Goal: Navigation & Orientation: Find specific page/section

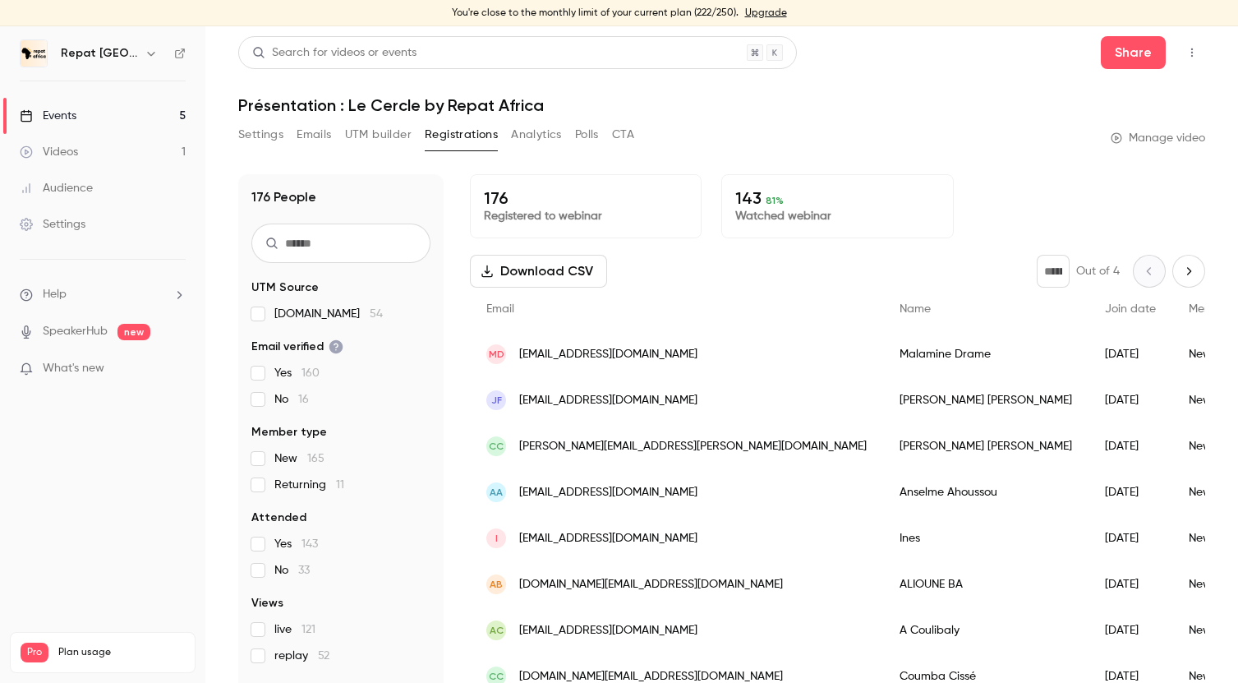
click at [85, 113] on link "Events 5" at bounding box center [102, 116] width 205 height 36
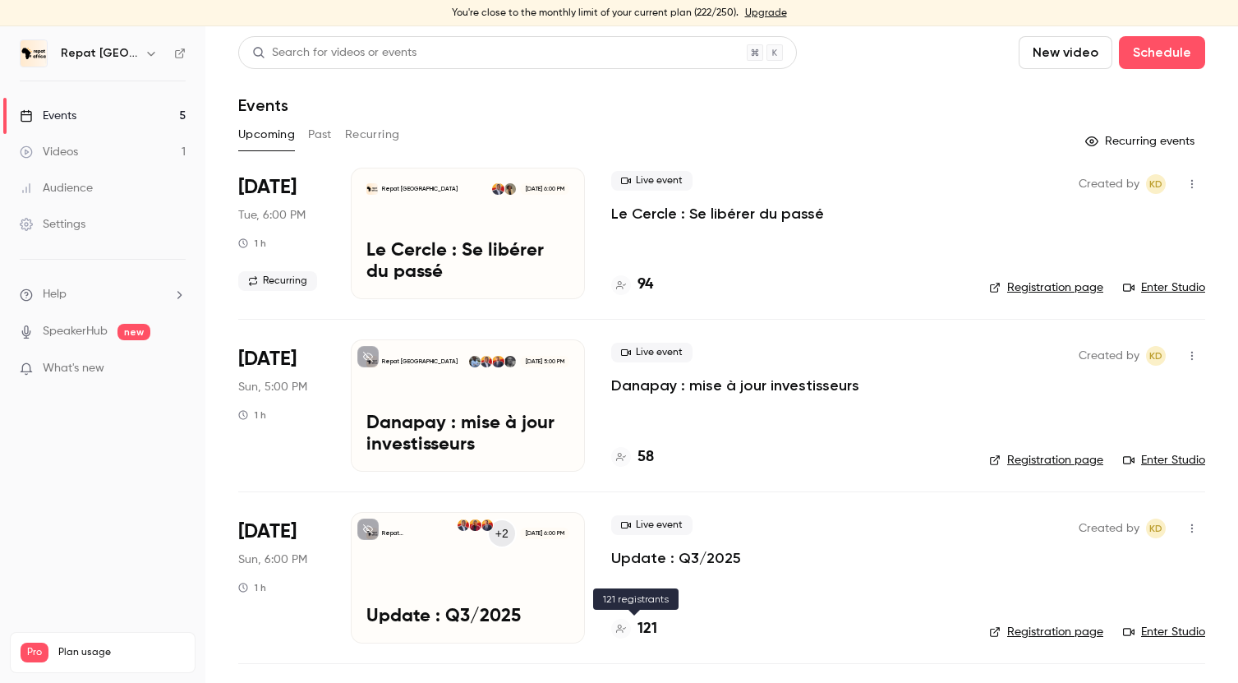
click at [650, 628] on h4 "121" at bounding box center [647, 629] width 20 height 22
click at [644, 454] on h4 "58" at bounding box center [645, 457] width 16 height 22
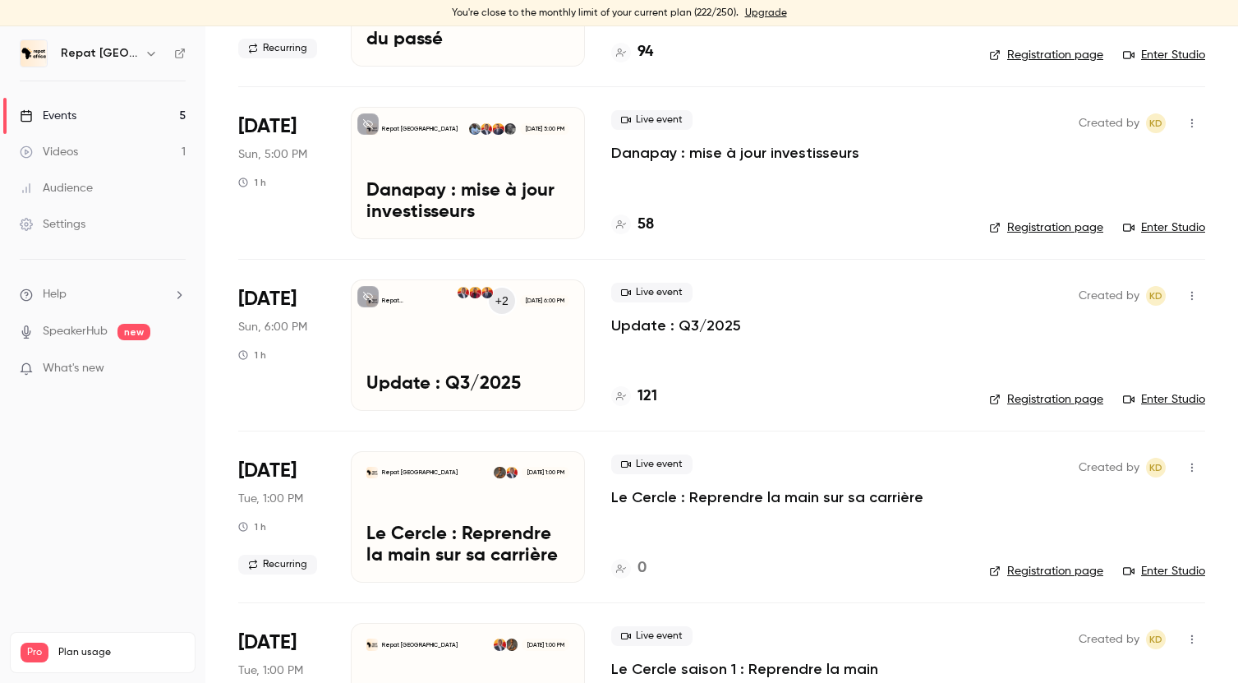
scroll to position [234, 0]
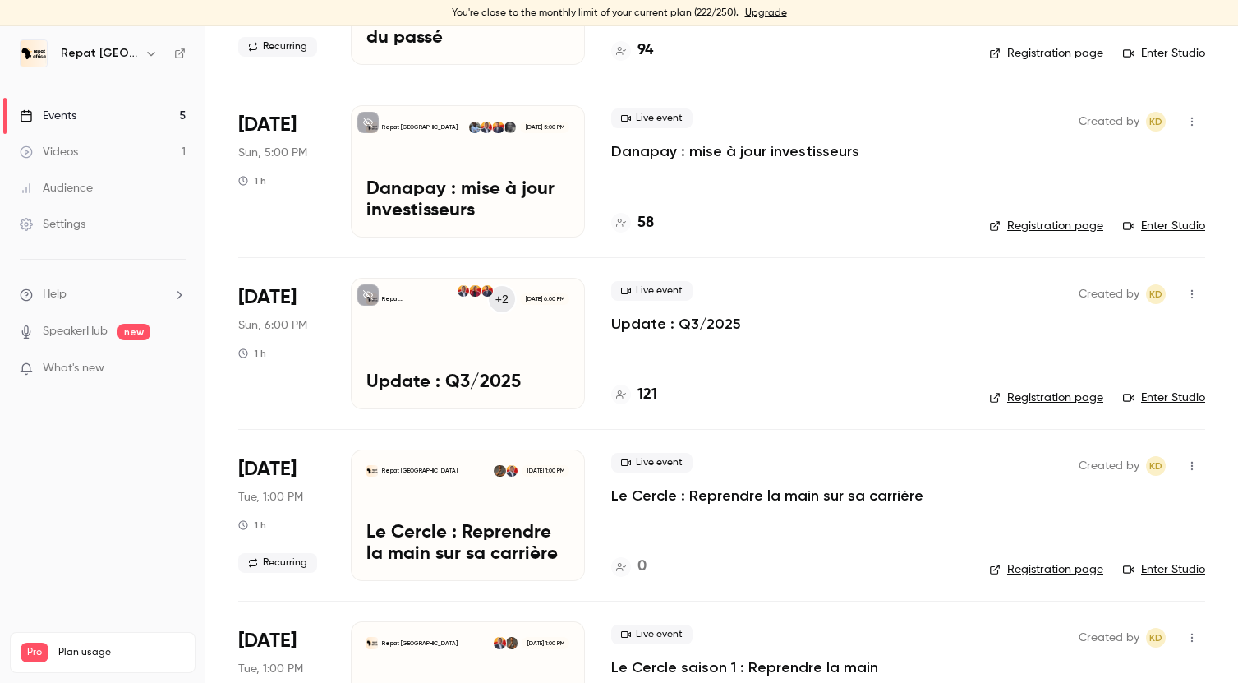
click at [649, 218] on h4 "58" at bounding box center [645, 223] width 16 height 22
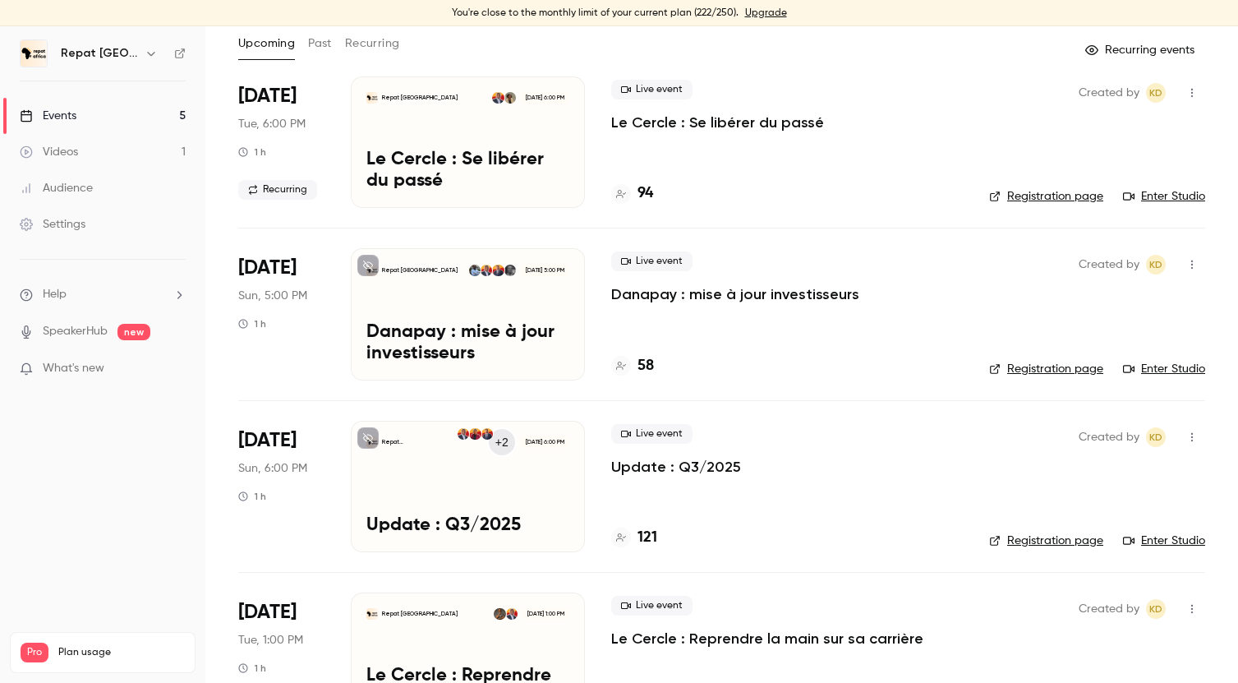
click at [641, 536] on h4 "121" at bounding box center [647, 538] width 20 height 22
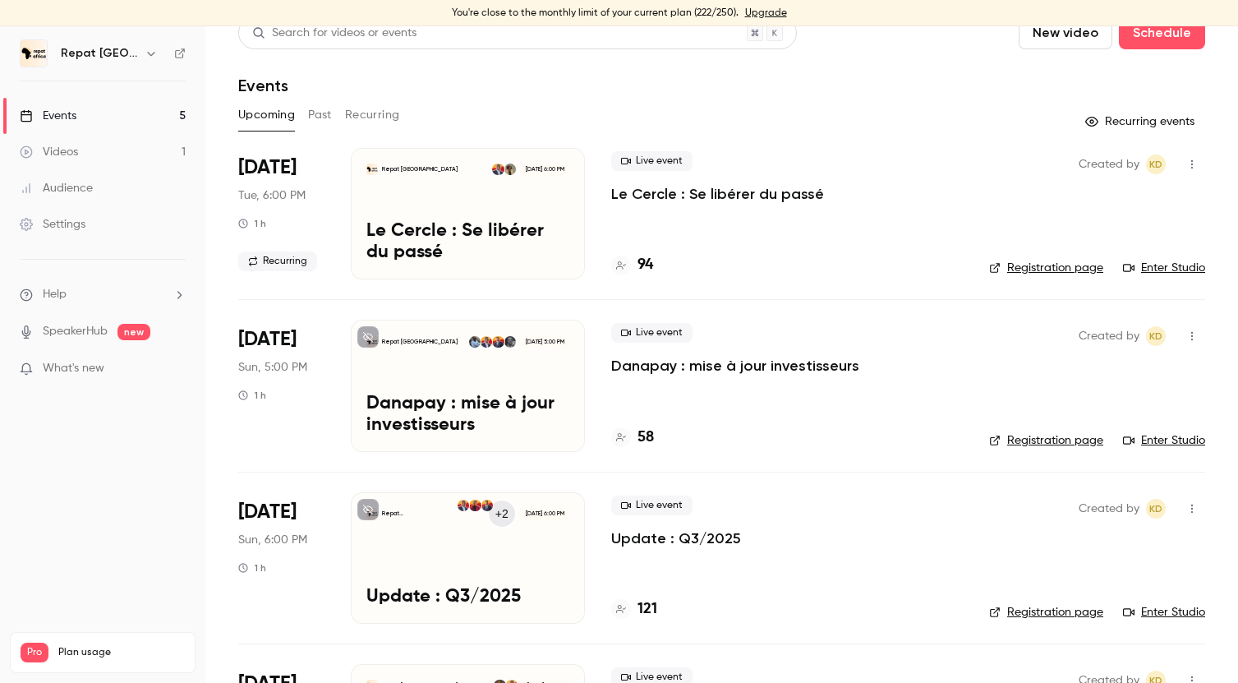
click at [90, 148] on link "Videos 1" at bounding box center [102, 152] width 205 height 36
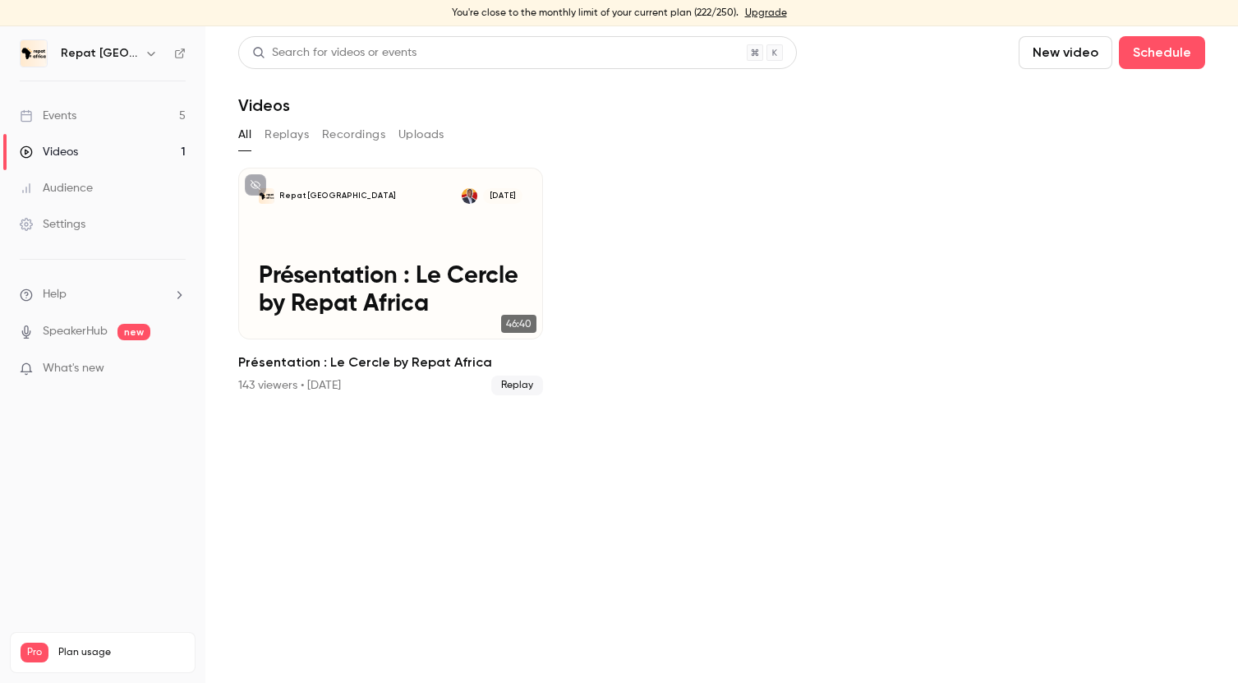
click at [135, 118] on link "Events 5" at bounding box center [102, 116] width 205 height 36
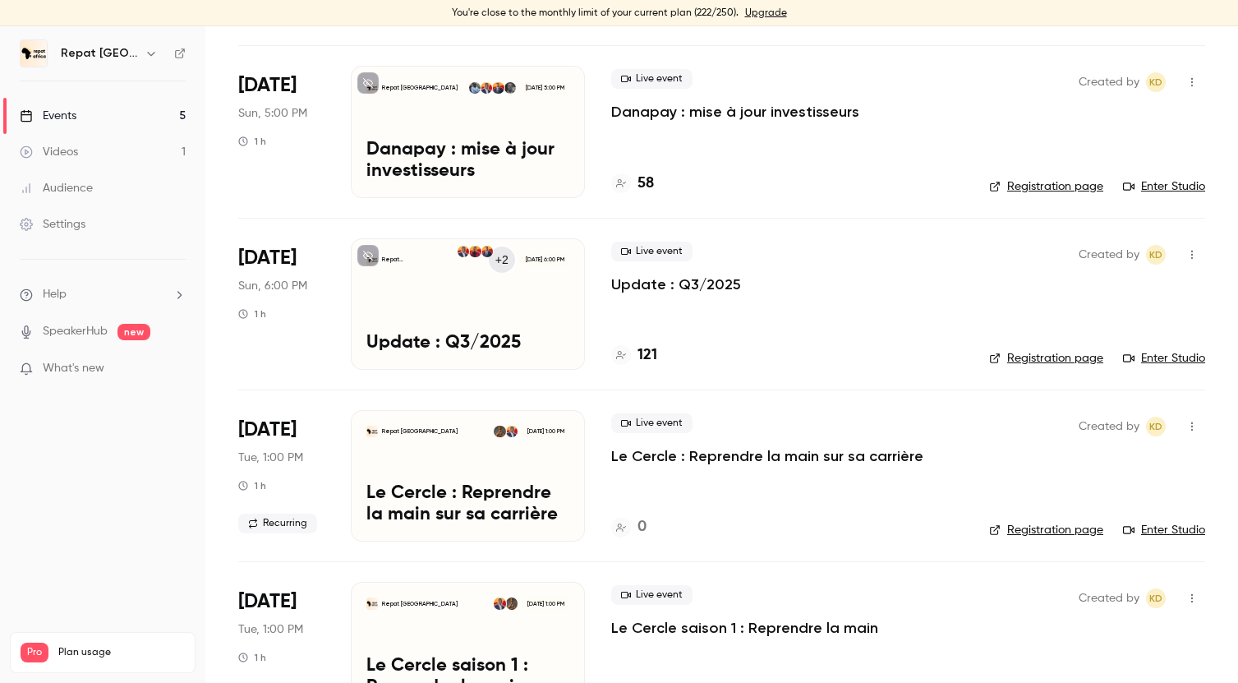
scroll to position [311, 0]
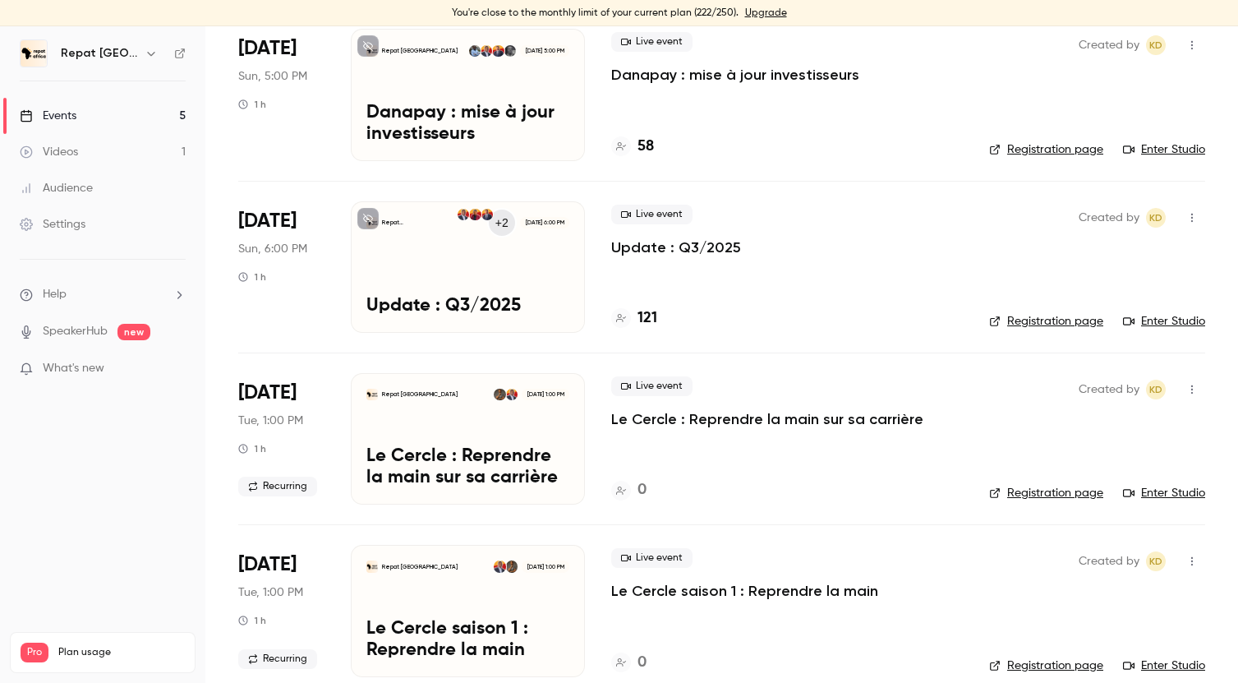
click at [654, 313] on h4 "121" at bounding box center [647, 318] width 20 height 22
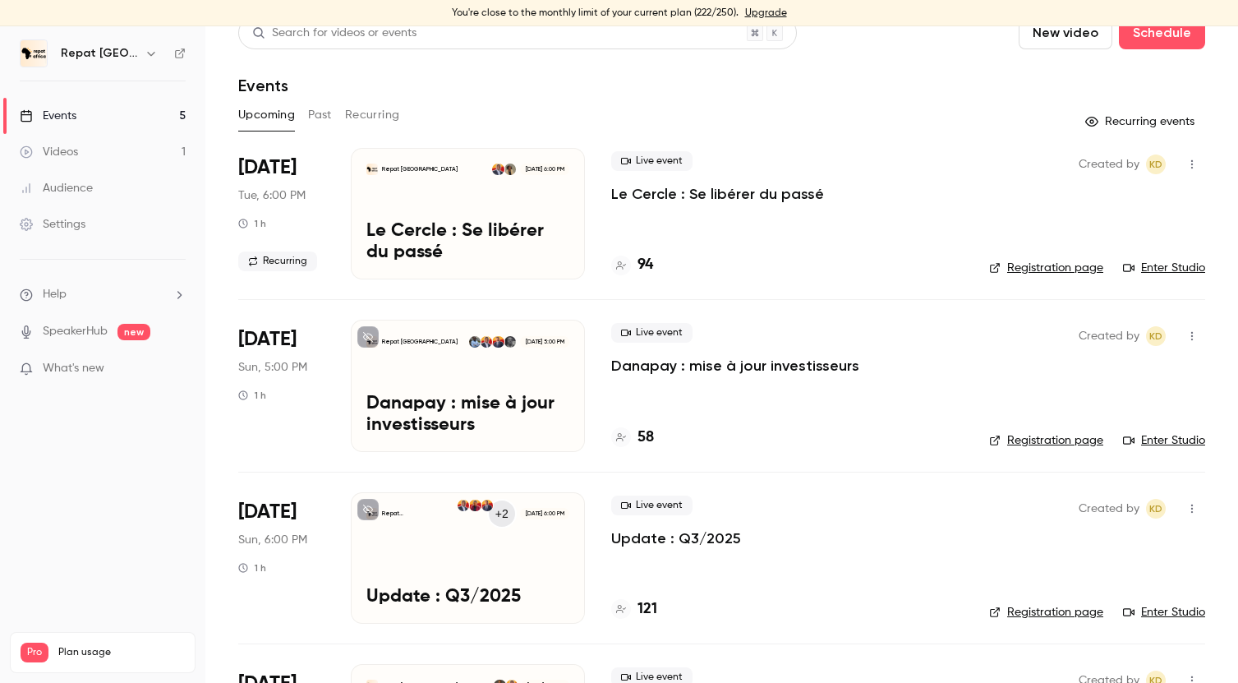
click at [645, 263] on h4 "94" at bounding box center [645, 265] width 16 height 22
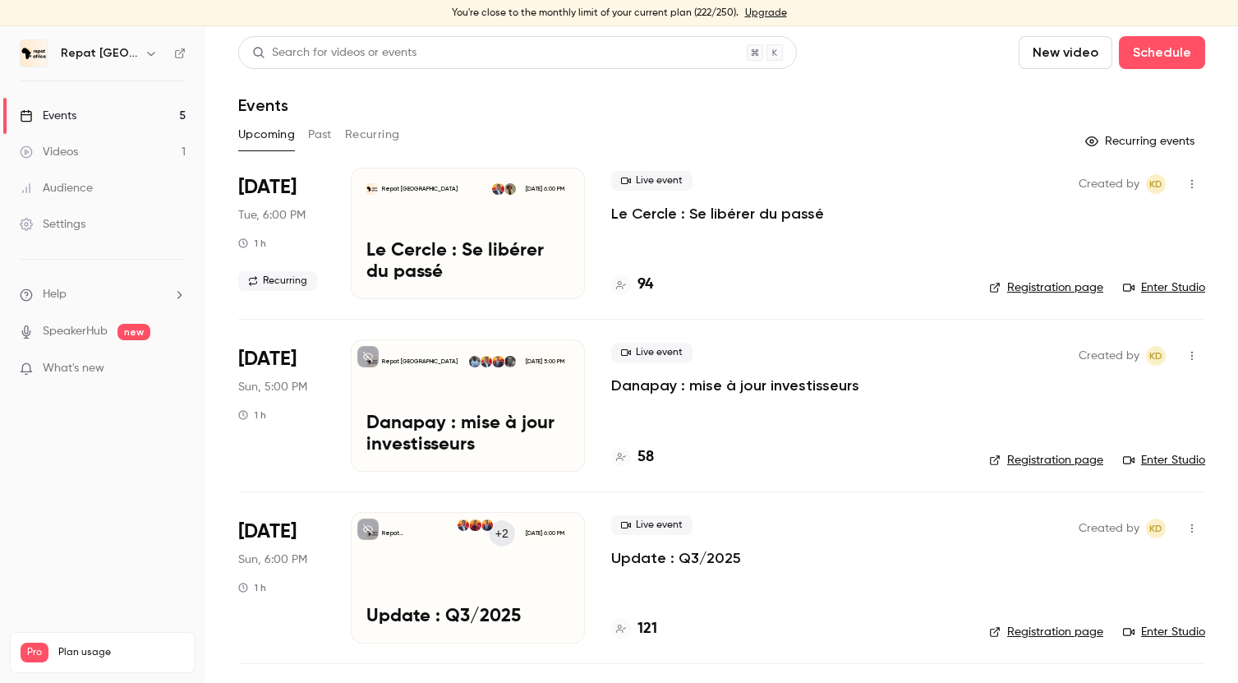
click at [35, 152] on div "Videos" at bounding box center [49, 152] width 58 height 16
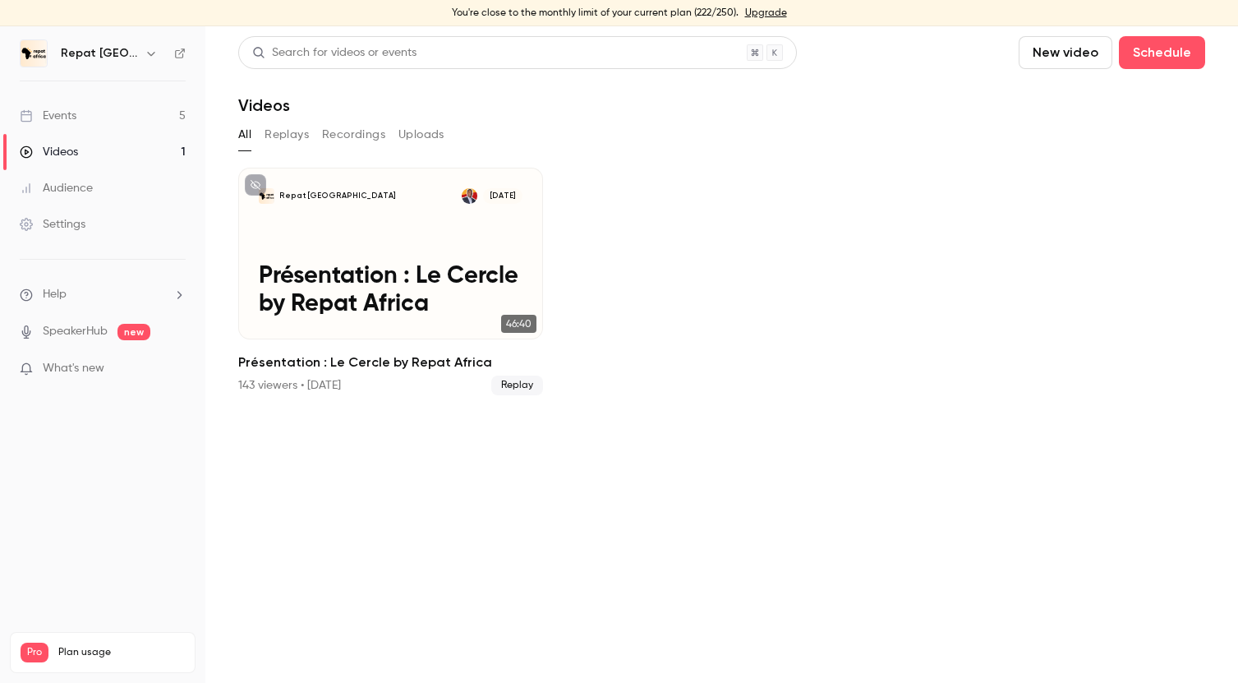
click at [81, 110] on link "Events 5" at bounding box center [102, 116] width 205 height 36
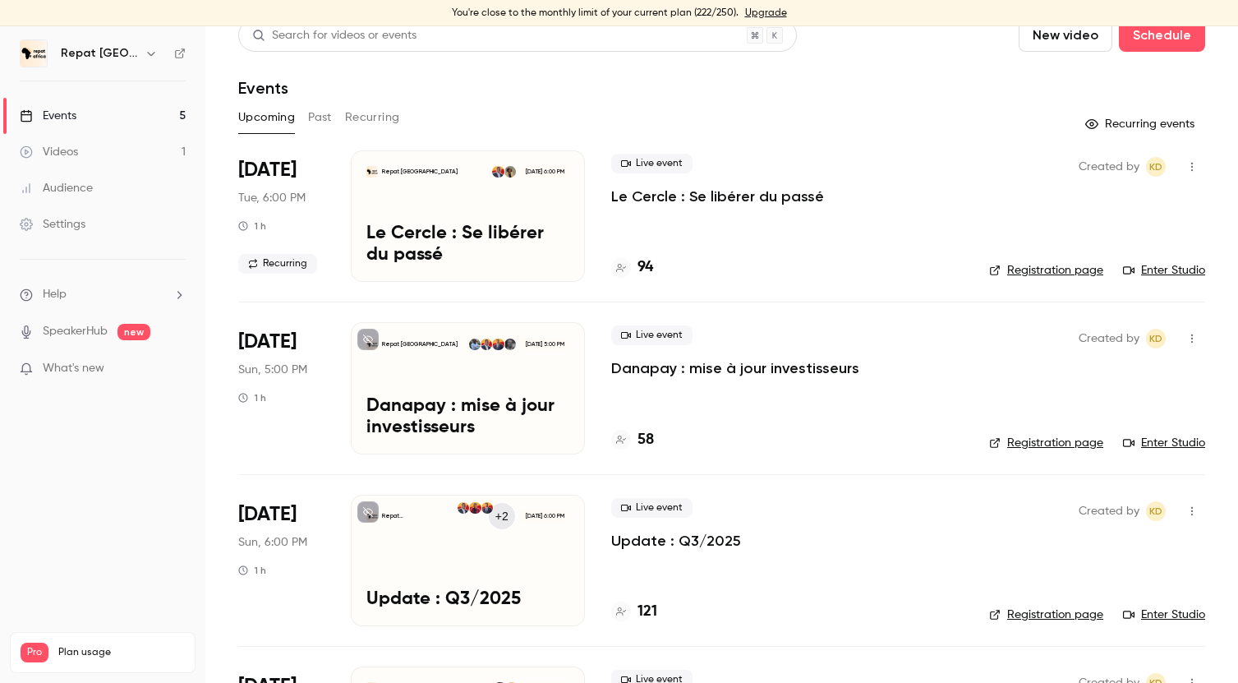
scroll to position [16, 0]
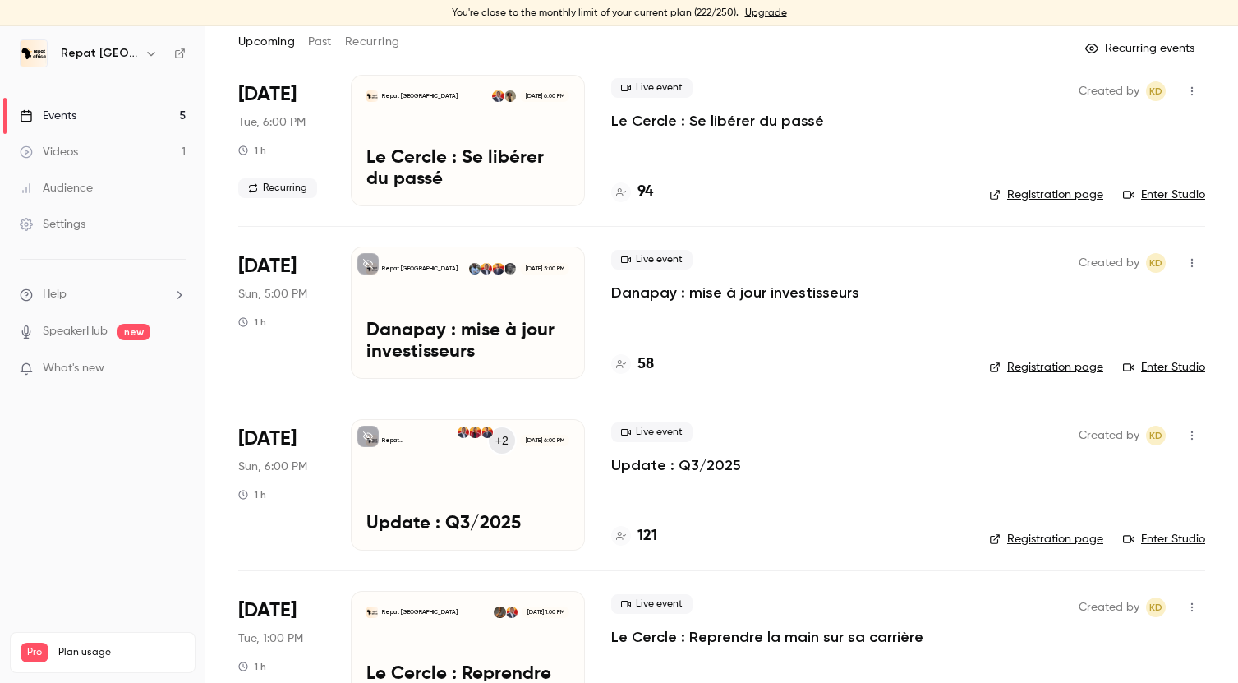
click at [651, 532] on h4 "121" at bounding box center [647, 536] width 20 height 22
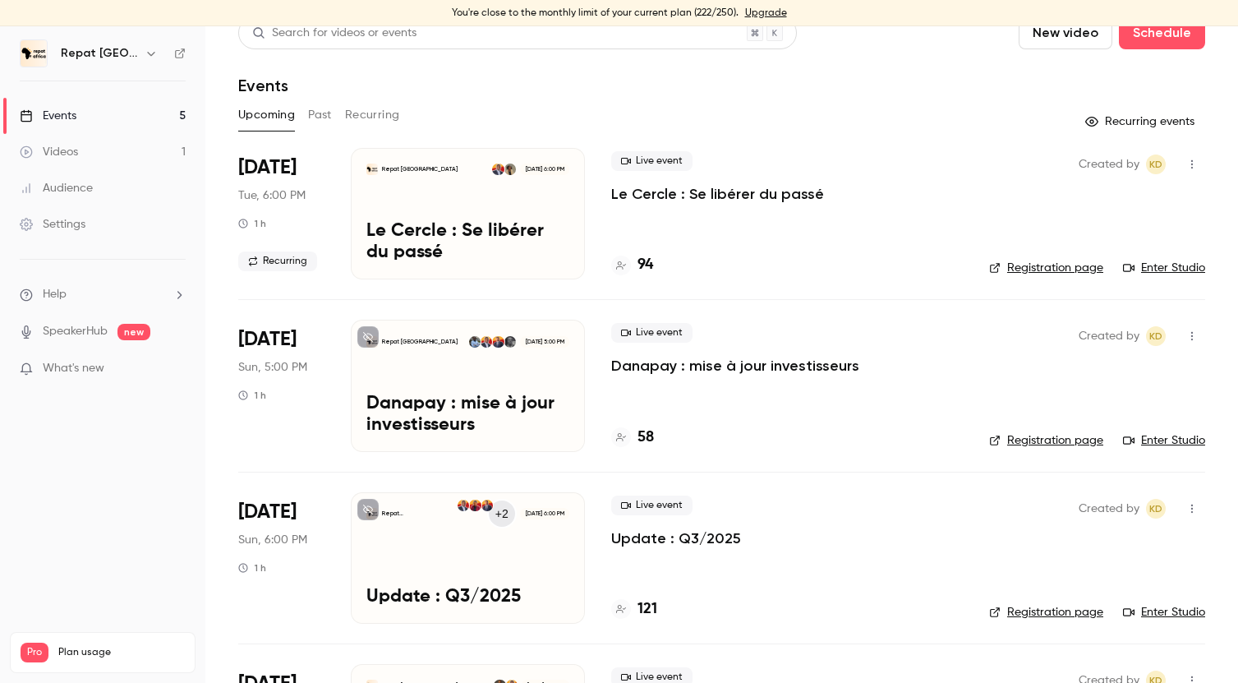
click at [633, 440] on div "58" at bounding box center [632, 437] width 43 height 22
click at [647, 271] on h4 "94" at bounding box center [645, 265] width 16 height 22
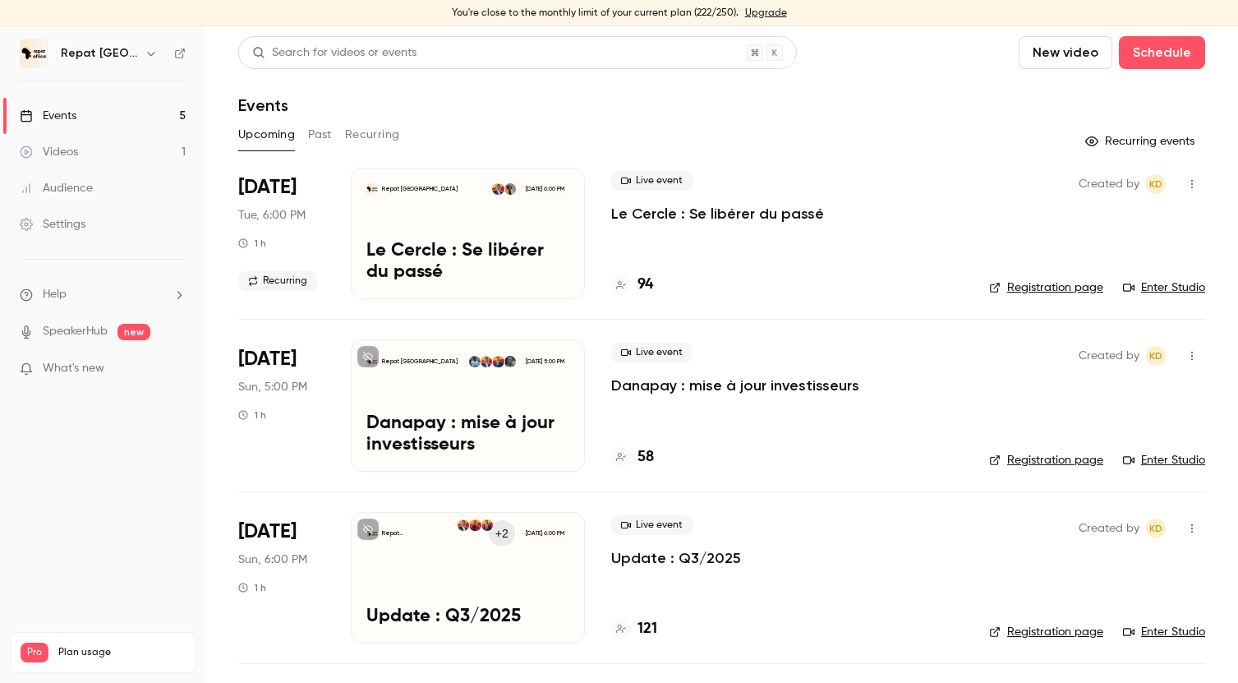
click at [313, 131] on button "Past" at bounding box center [320, 135] width 24 height 26
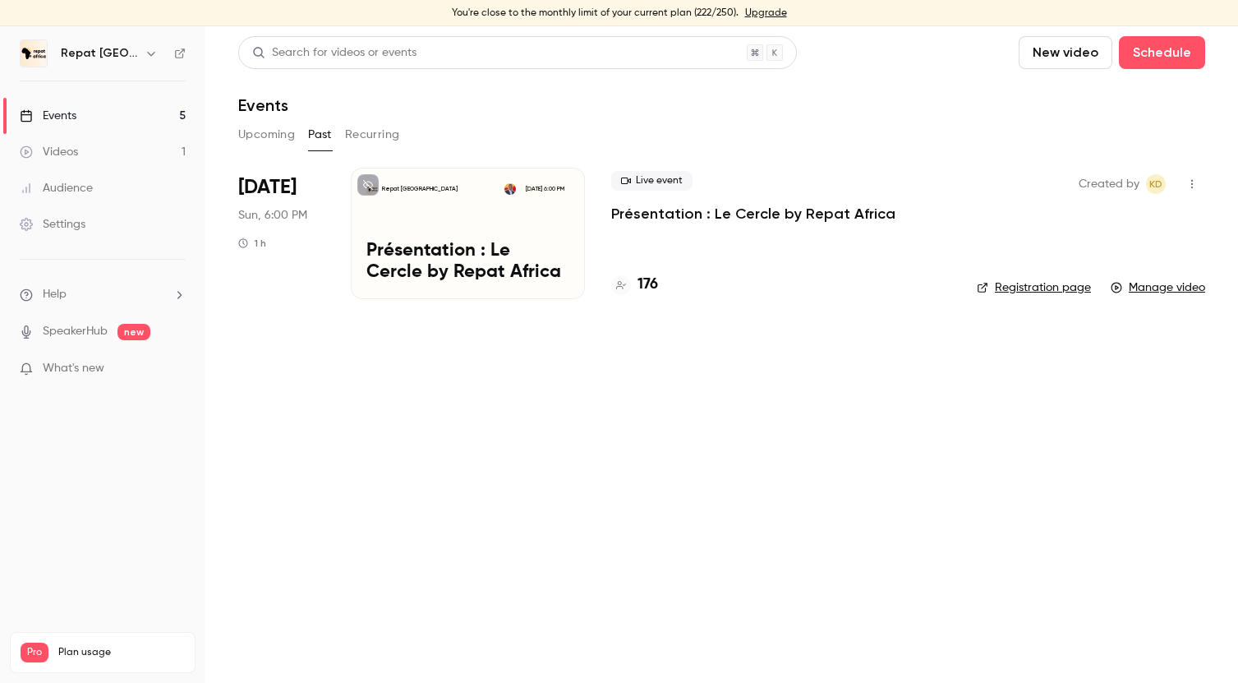
click at [252, 134] on button "Upcoming" at bounding box center [266, 135] width 57 height 26
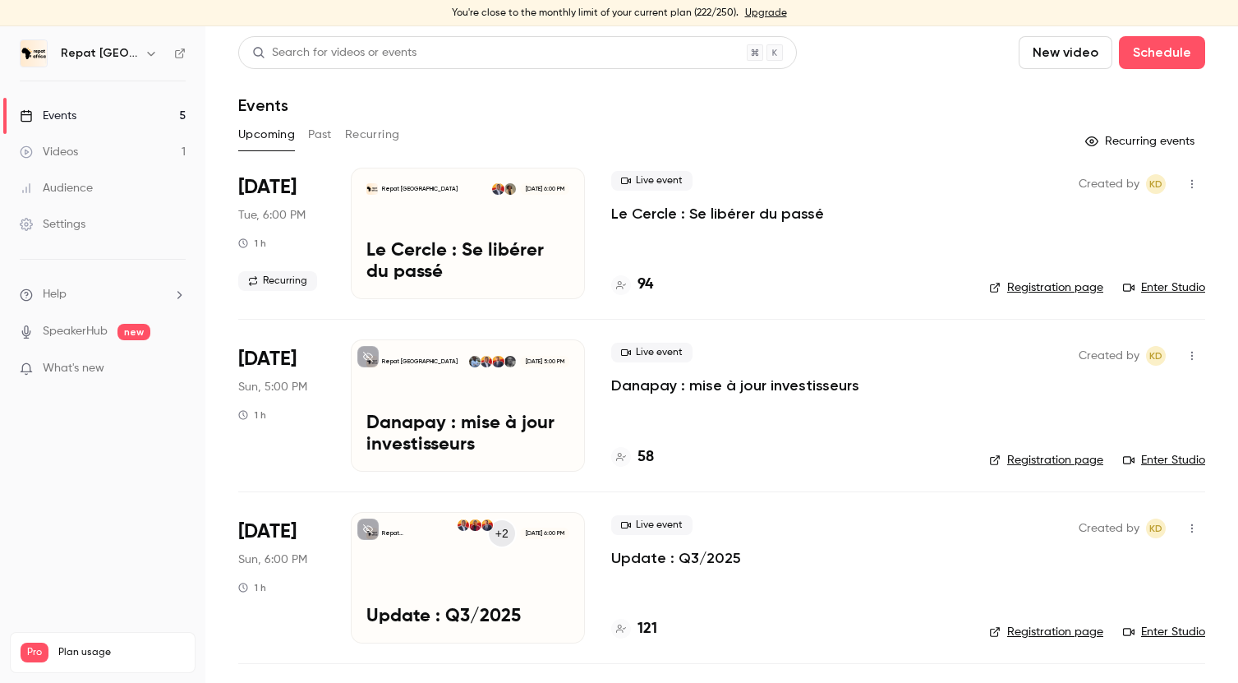
click at [311, 134] on button "Past" at bounding box center [320, 135] width 24 height 26
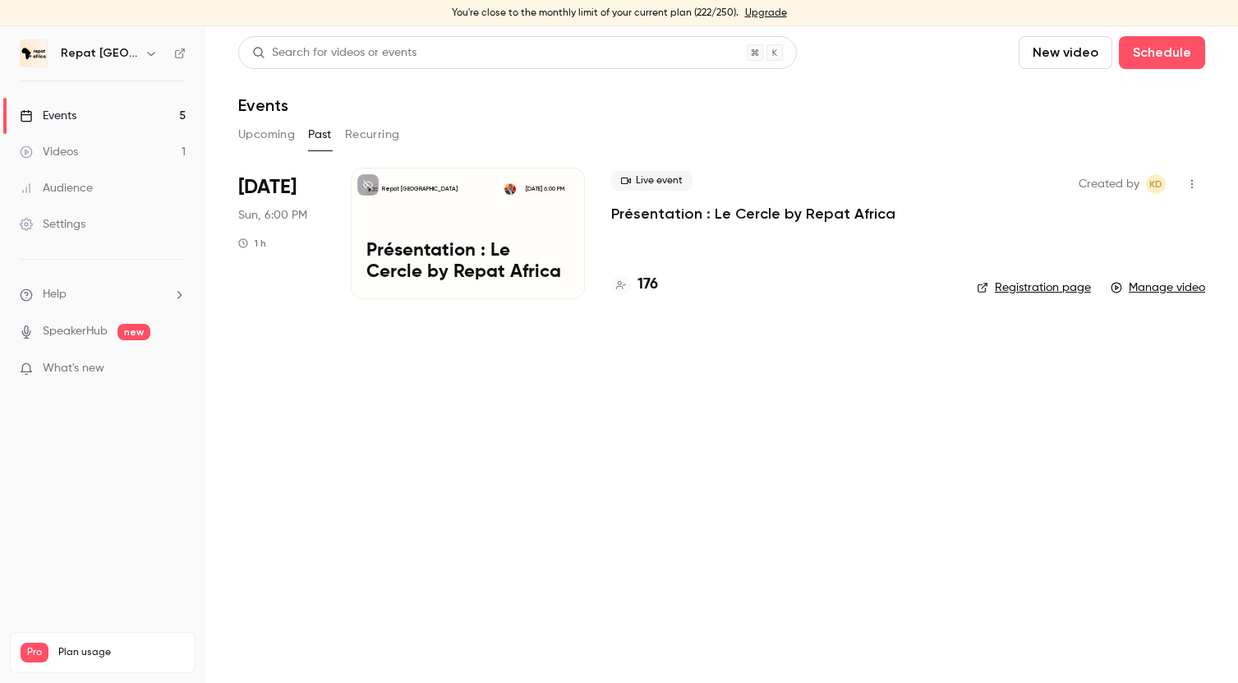
click at [653, 282] on h4 "176" at bounding box center [647, 285] width 21 height 22
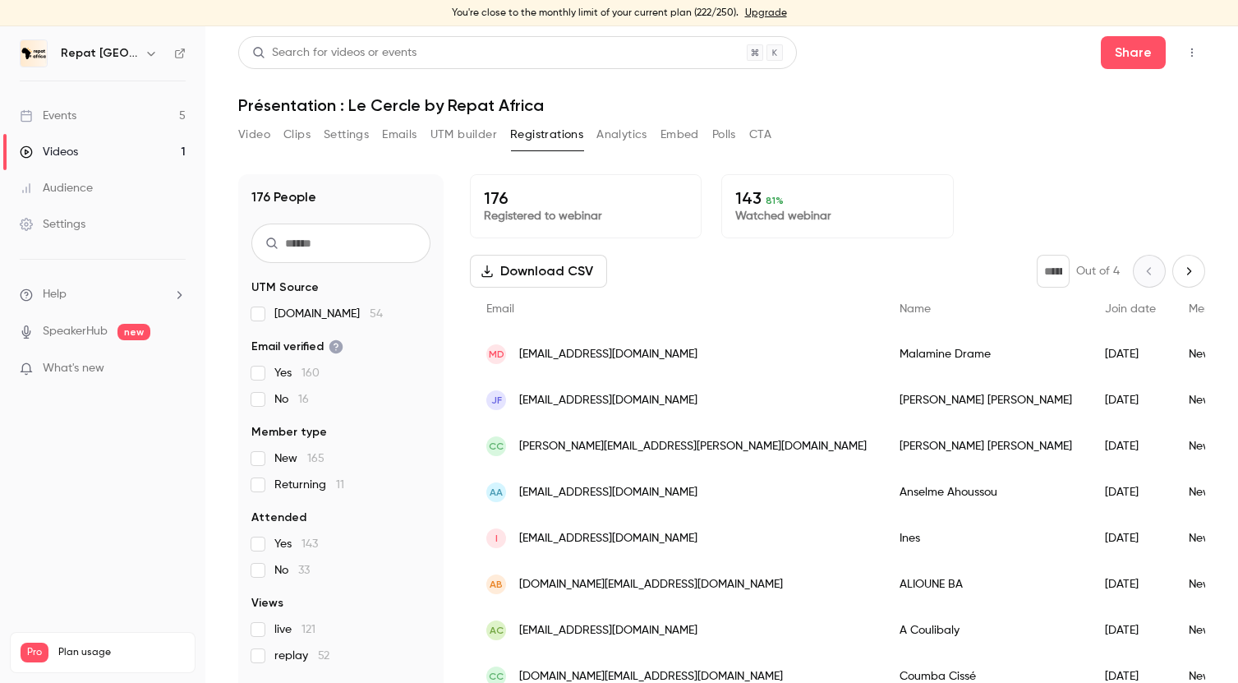
click at [124, 106] on link "Events 5" at bounding box center [102, 116] width 205 height 36
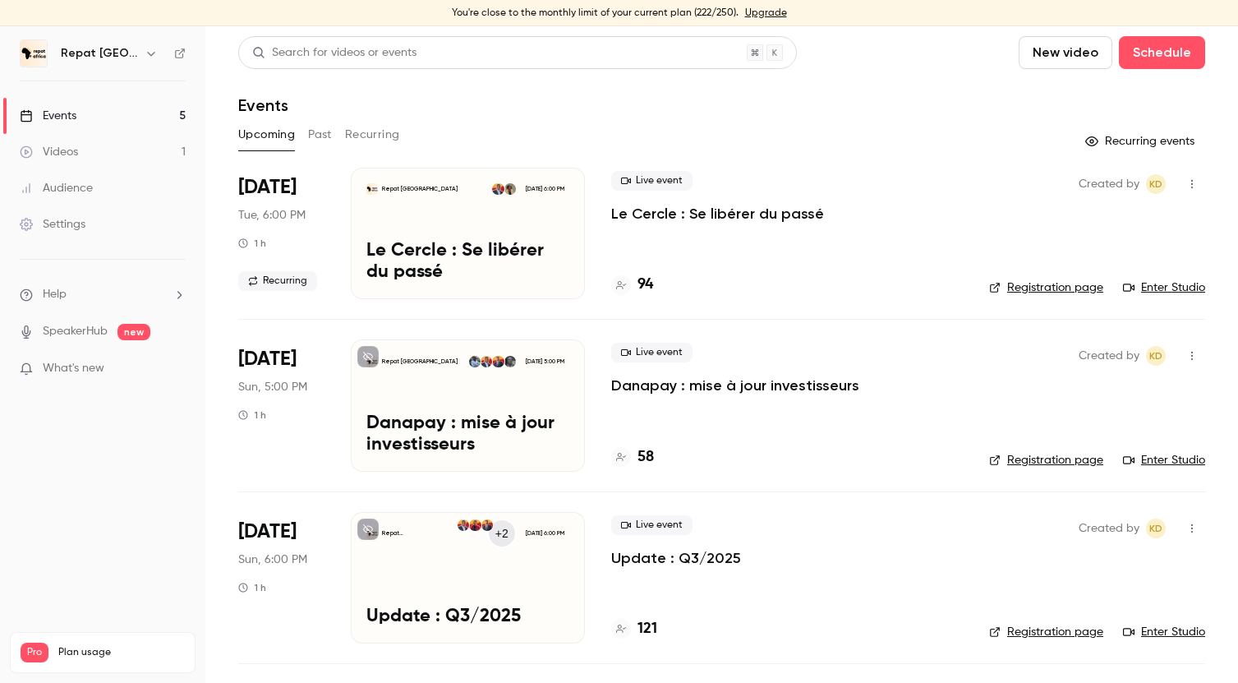
click at [323, 137] on button "Past" at bounding box center [320, 135] width 24 height 26
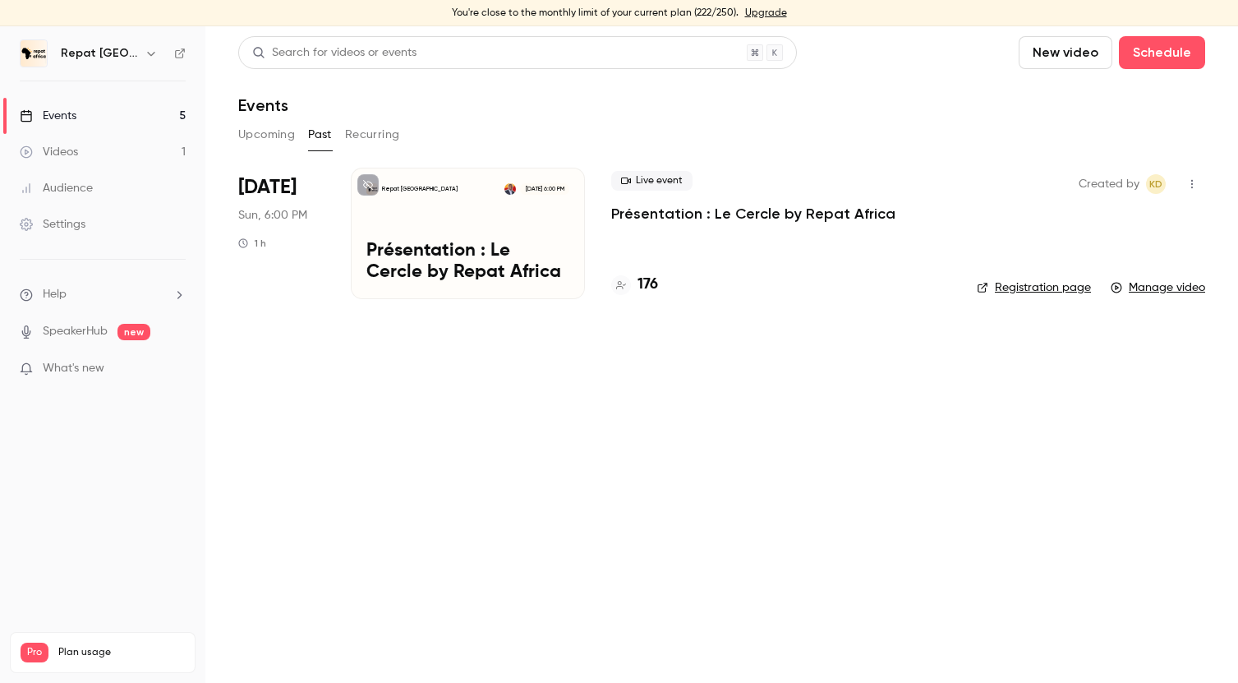
click at [371, 136] on button "Recurring" at bounding box center [372, 135] width 55 height 26
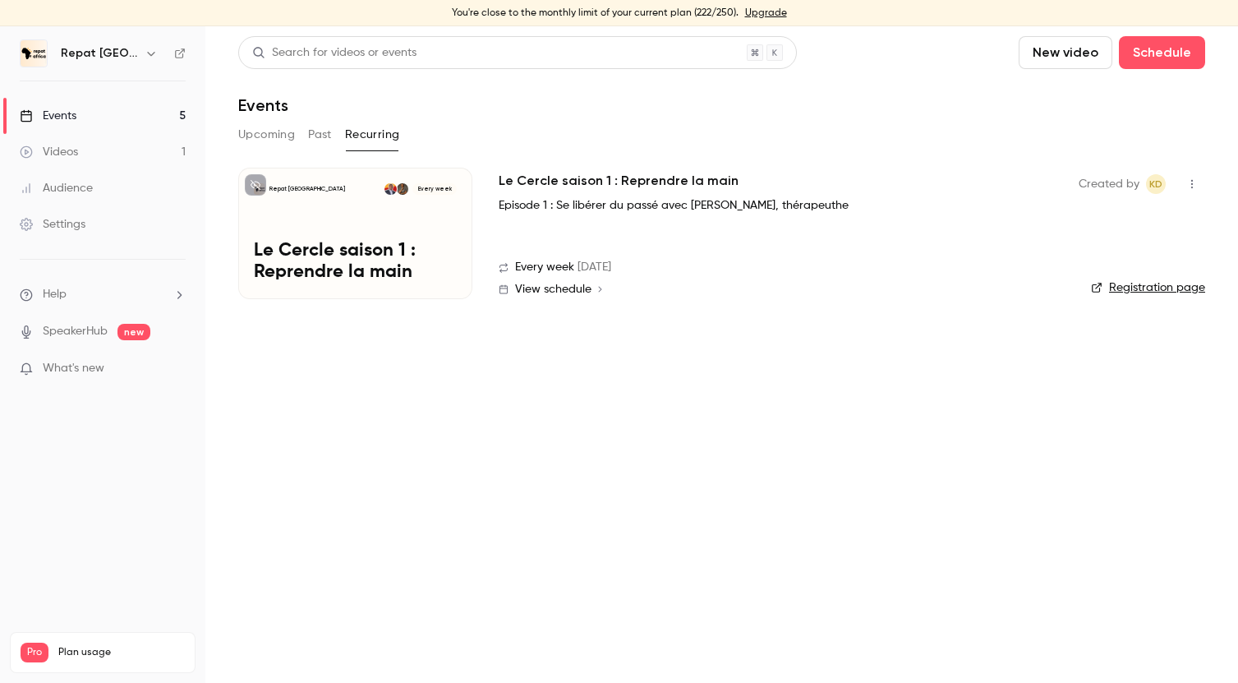
click at [261, 131] on button "Upcoming" at bounding box center [266, 135] width 57 height 26
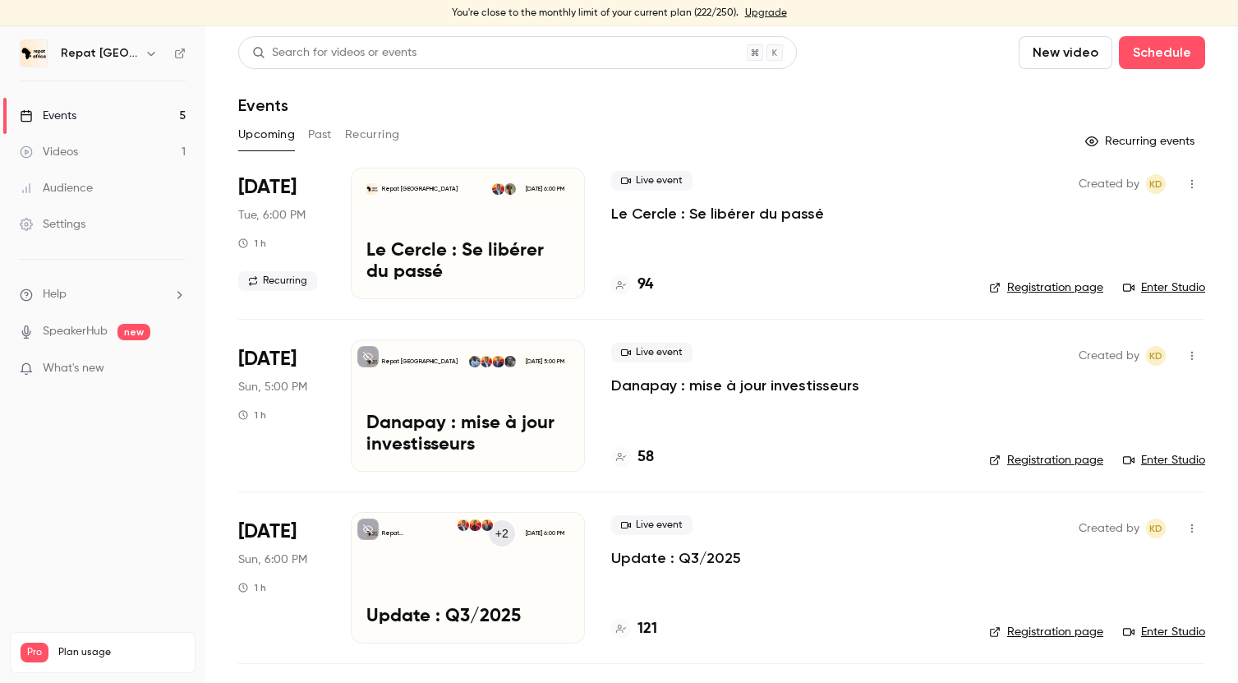
click at [315, 138] on button "Past" at bounding box center [320, 135] width 24 height 26
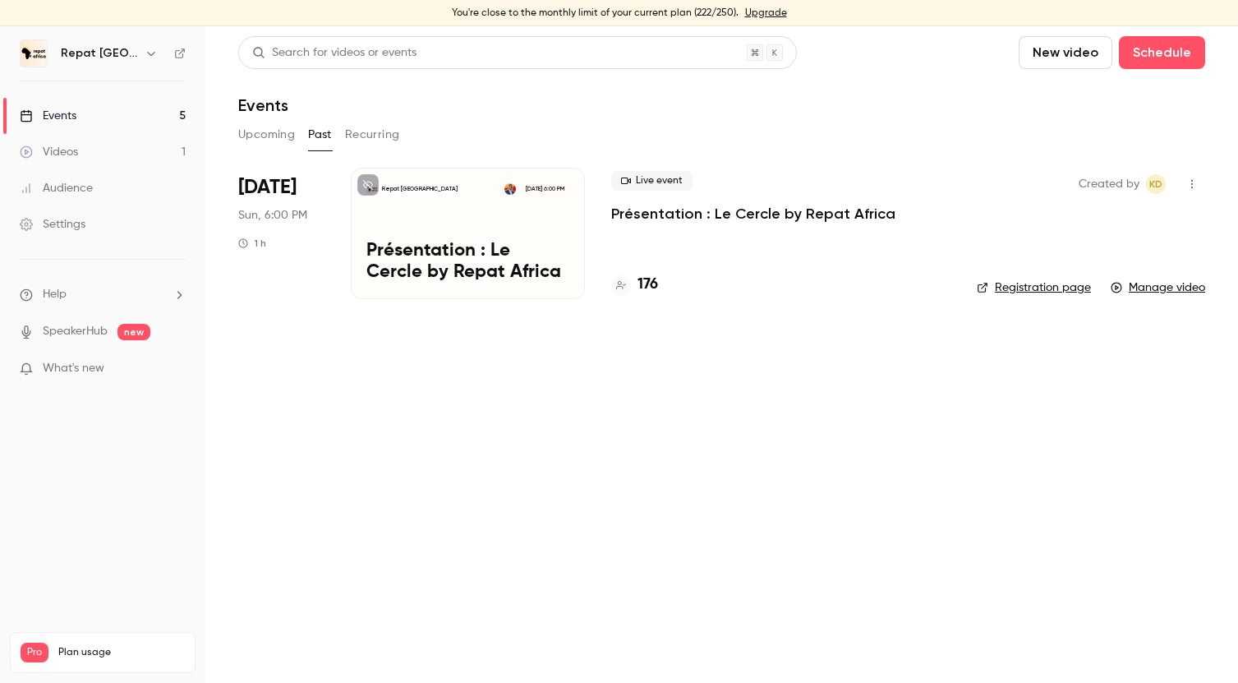
click at [350, 136] on button "Recurring" at bounding box center [372, 135] width 55 height 26
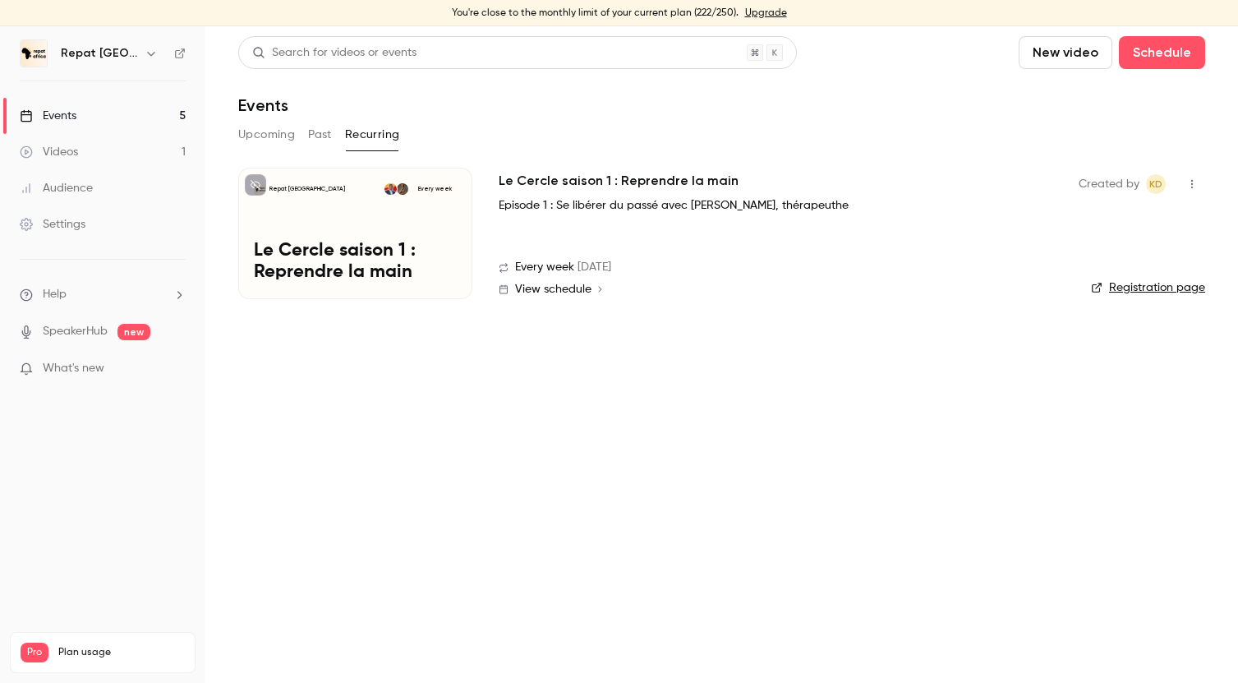
click at [260, 134] on button "Upcoming" at bounding box center [266, 135] width 57 height 26
